Goal: Task Accomplishment & Management: Use online tool/utility

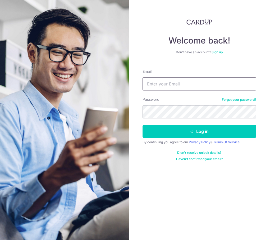
click at [154, 86] on input "Email" at bounding box center [199, 83] width 114 height 13
type input "contact@eyebracesclinic.com"
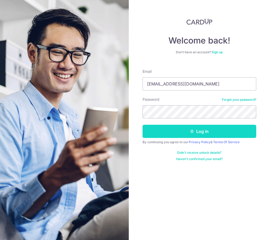
click at [204, 134] on button "Log in" at bounding box center [199, 131] width 114 height 13
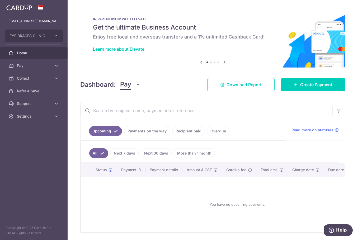
click at [139, 85] on icon "button" at bounding box center [137, 84] width 5 height 5
click at [132, 113] on link "Collect" at bounding box center [147, 112] width 55 height 13
click at [269, 86] on span "Create Payment" at bounding box center [316, 85] width 32 height 6
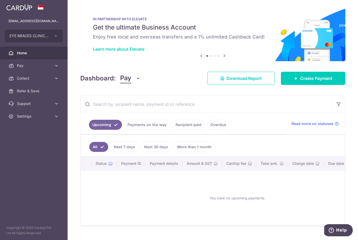
click at [138, 79] on icon "button" at bounding box center [137, 78] width 5 height 5
click at [131, 106] on link "Collect" at bounding box center [147, 106] width 55 height 13
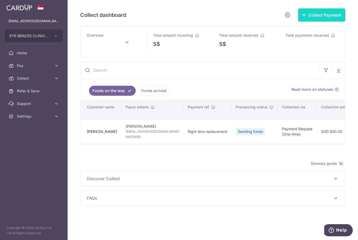
click at [269, 17] on button "Collect Payment" at bounding box center [321, 14] width 47 height 13
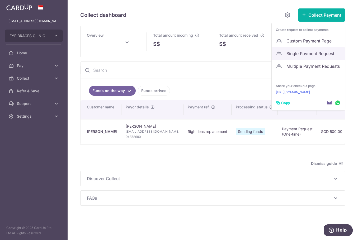
click at [269, 53] on span "Single Payment Request" at bounding box center [314, 53] width 54 height 6
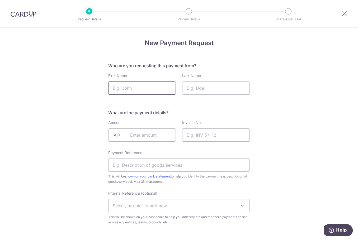
click at [124, 87] on input "First Name" at bounding box center [142, 88] width 68 height 13
type input "Leonidas"
click at [187, 88] on input "Last Name" at bounding box center [216, 88] width 68 height 13
type input "Ong"
click at [139, 135] on input "text" at bounding box center [142, 135] width 68 height 13
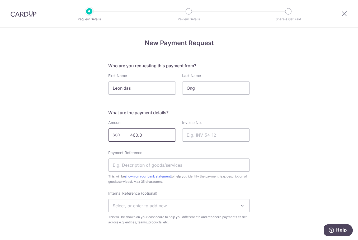
type input "460.00"
click at [195, 135] on input "Invoice No." at bounding box center [216, 135] width 68 height 13
type input "Sig25000140"
drag, startPoint x: 218, startPoint y: 137, endPoint x: 186, endPoint y: 133, distance: 32.7
click at [185, 133] on input "Sig25000140" at bounding box center [216, 135] width 68 height 13
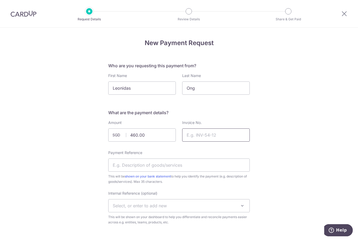
click at [186, 134] on input "Invoice No." at bounding box center [216, 135] width 68 height 13
type input "Sig25000280"
click at [130, 166] on input "Payment Reference" at bounding box center [179, 165] width 142 height 13
type input "Ortho K lenses"
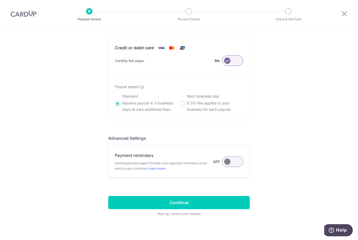
scroll to position [356, 0]
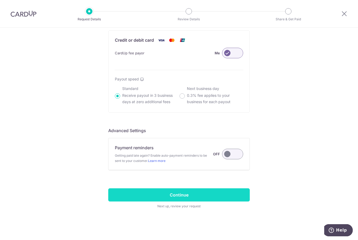
click at [176, 196] on input "Continue" at bounding box center [179, 195] width 142 height 13
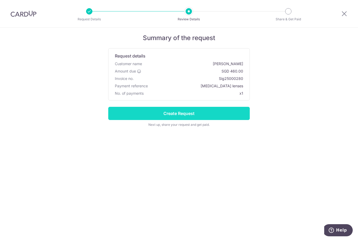
click at [178, 115] on input "Create Request" at bounding box center [179, 113] width 142 height 13
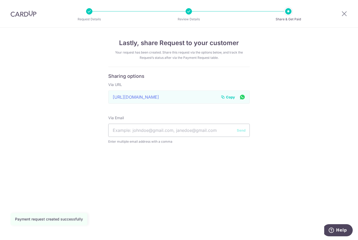
drag, startPoint x: 111, startPoint y: 96, endPoint x: 154, endPoint y: 95, distance: 42.3
click at [154, 95] on div "[URL][DOMAIN_NAME] Link to page copied to clipboard Copy" at bounding box center [179, 97] width 142 height 13
click at [227, 97] on span "Copy" at bounding box center [230, 97] width 9 height 5
